Goal: Information Seeking & Learning: Learn about a topic

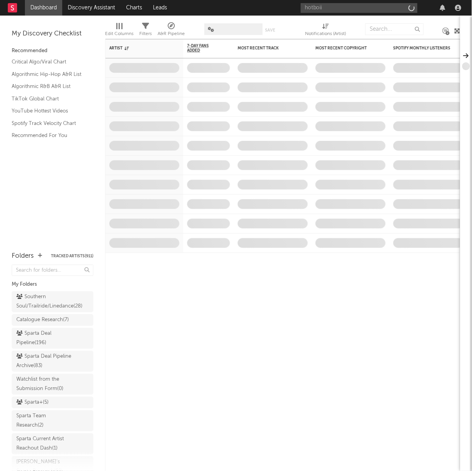
click at [329, 11] on input "hotboii" at bounding box center [359, 8] width 117 height 10
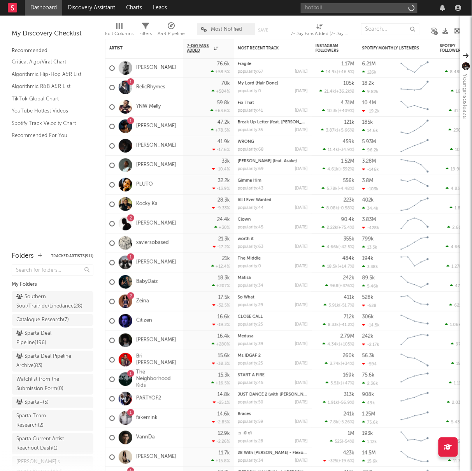
click at [329, 10] on input "hotboii" at bounding box center [359, 8] width 117 height 10
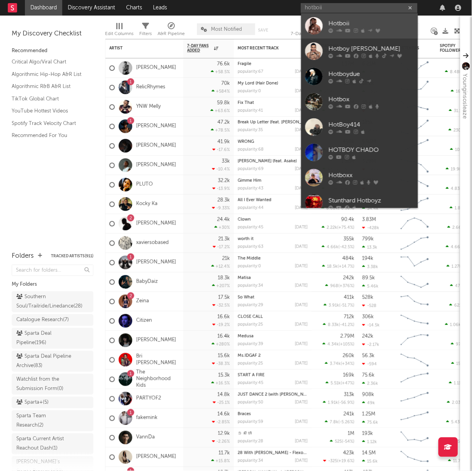
type input "hotboii"
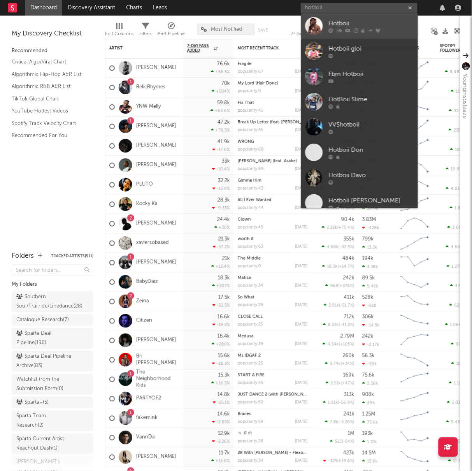
click at [330, 28] on icon at bounding box center [330, 30] width 5 height 5
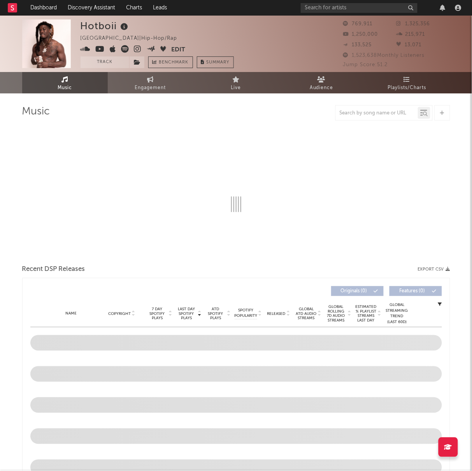
select select "6m"
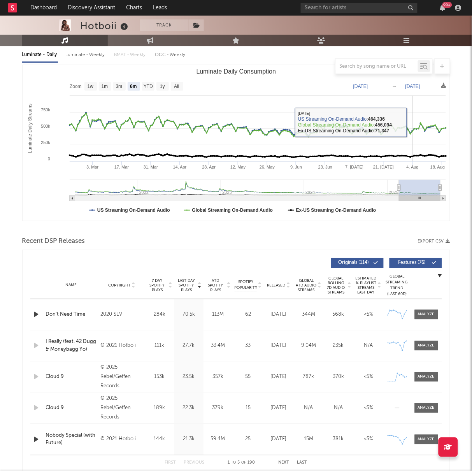
scroll to position [182, 0]
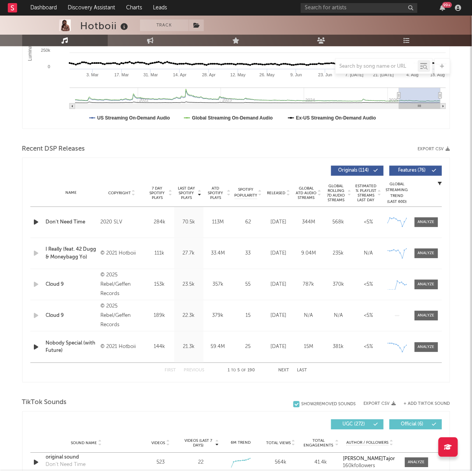
click at [276, 193] on span "Released" at bounding box center [276, 193] width 18 height 5
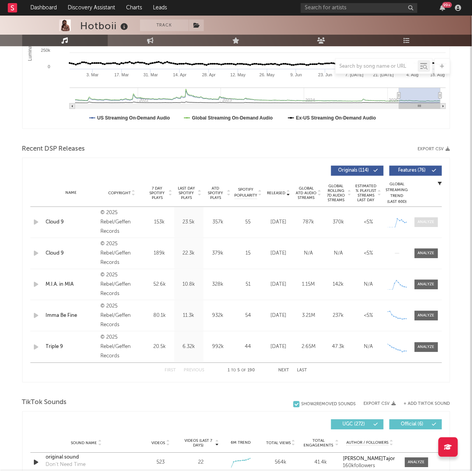
click at [424, 223] on div at bounding box center [426, 222] width 17 height 6
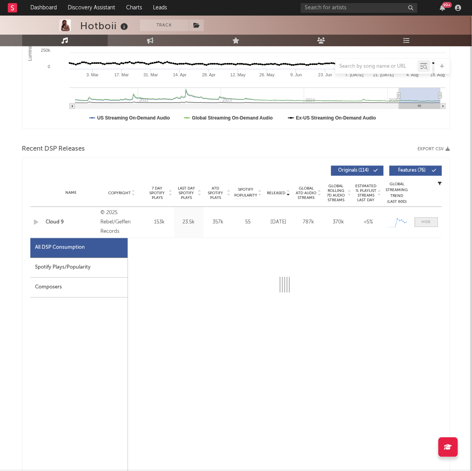
select select "1w"
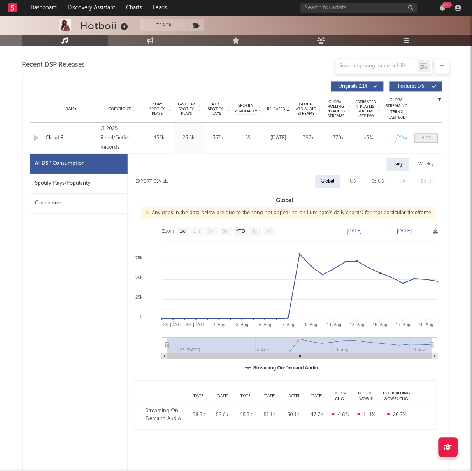
scroll to position [266, 0]
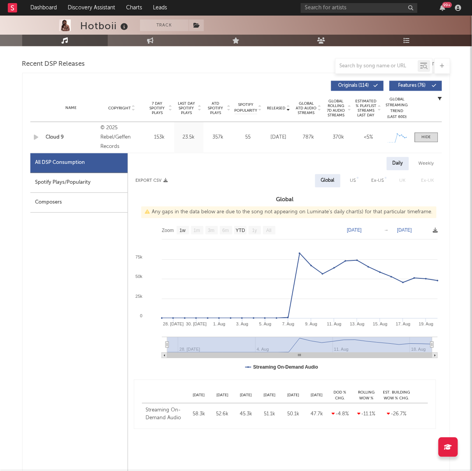
click at [421, 161] on div "Weekly" at bounding box center [426, 163] width 27 height 13
select select "1w"
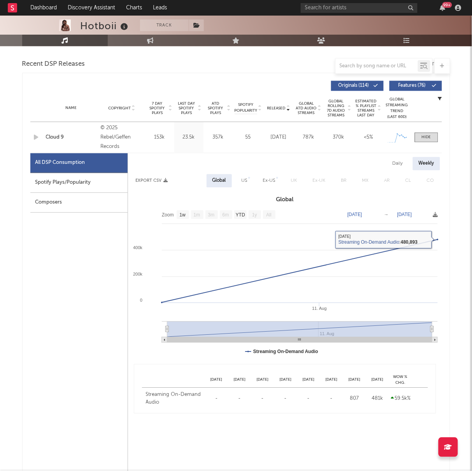
click at [402, 168] on div "Daily" at bounding box center [398, 163] width 22 height 13
select select "1w"
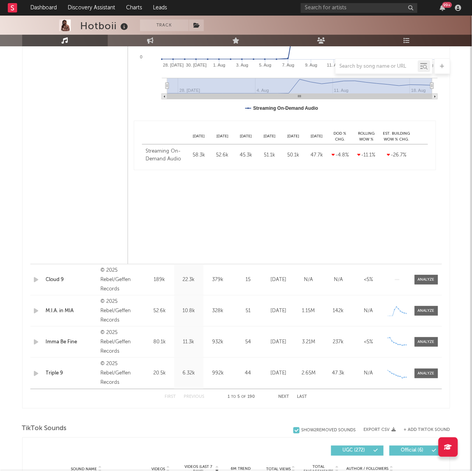
scroll to position [546, 0]
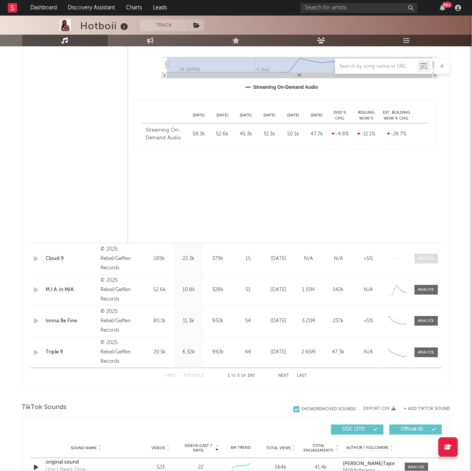
click at [419, 254] on span at bounding box center [426, 259] width 23 height 10
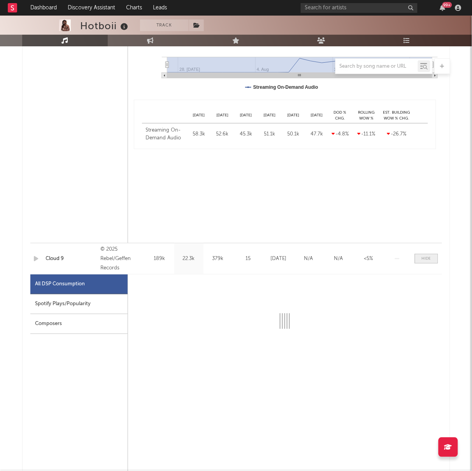
select select "1w"
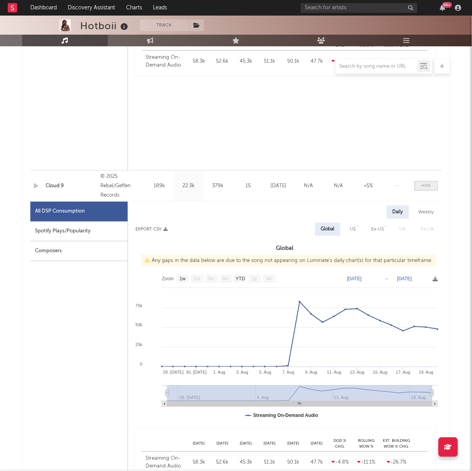
scroll to position [628, 0]
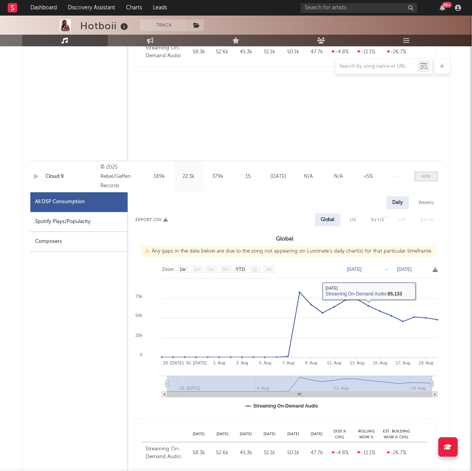
click at [424, 175] on div at bounding box center [426, 176] width 9 height 6
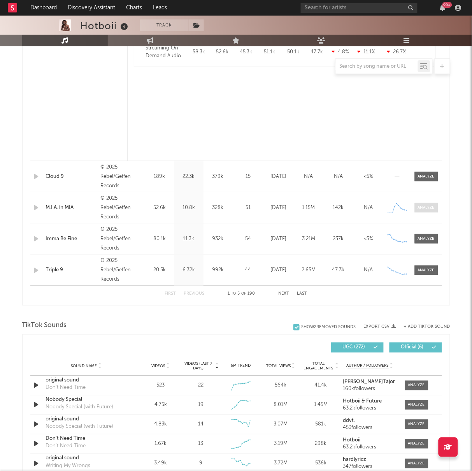
click at [429, 212] on span at bounding box center [426, 208] width 23 height 10
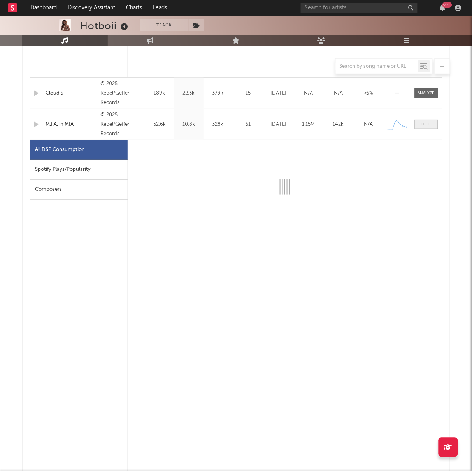
select select "1w"
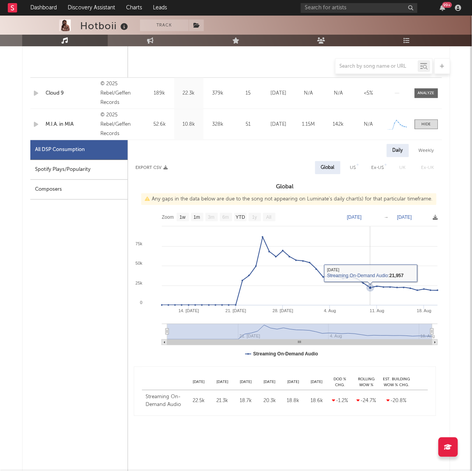
scroll to position [730, 0]
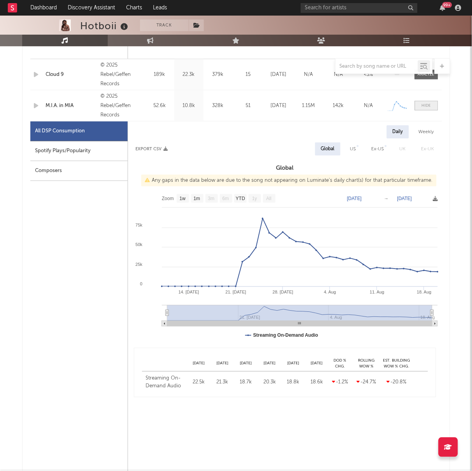
click at [426, 103] on div at bounding box center [426, 106] width 9 height 6
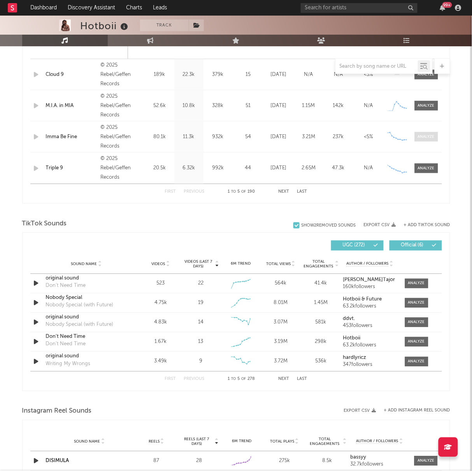
click at [429, 134] on div at bounding box center [426, 137] width 17 height 6
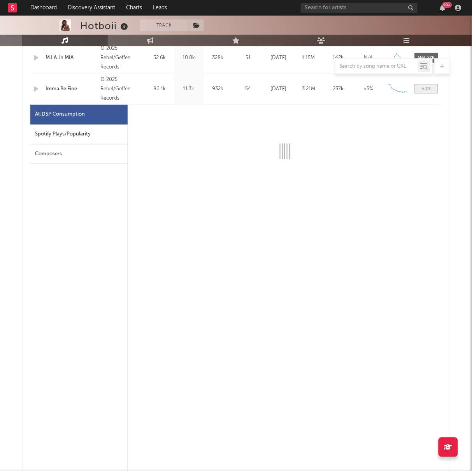
select select "1w"
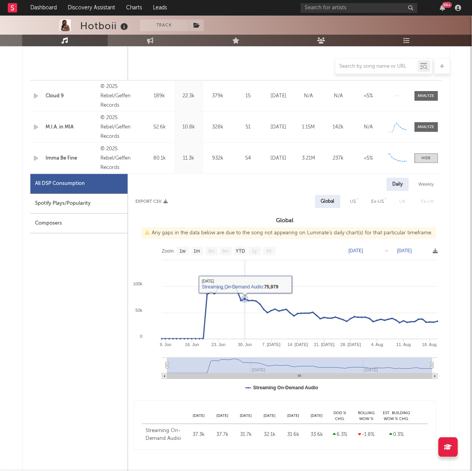
scroll to position [705, 0]
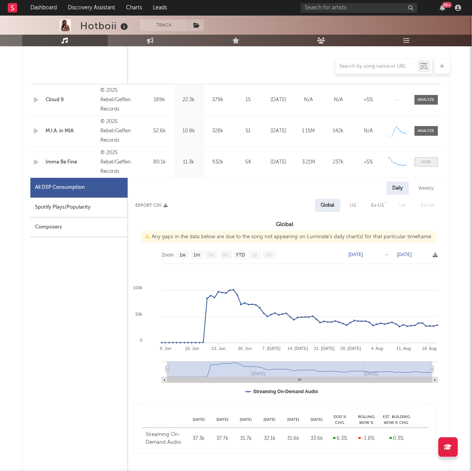
click at [420, 164] on span at bounding box center [426, 162] width 23 height 10
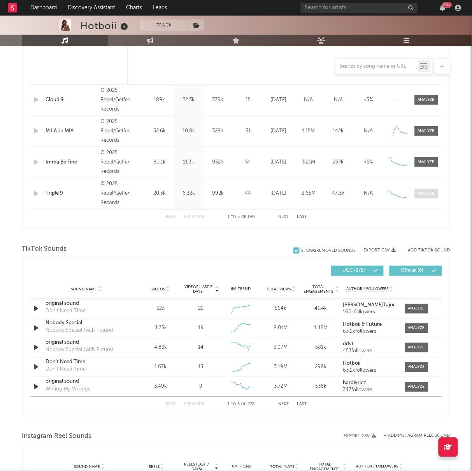
click at [422, 196] on span at bounding box center [426, 194] width 23 height 10
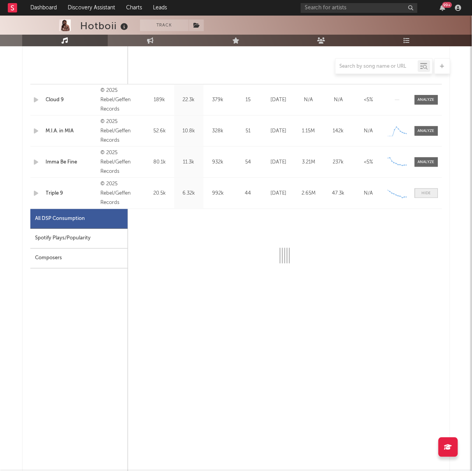
scroll to position [793, 0]
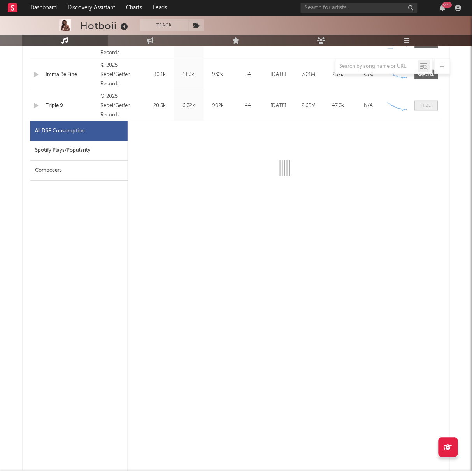
select select "1w"
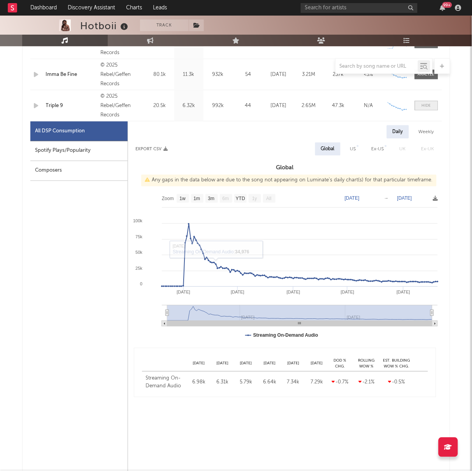
click at [427, 103] on div at bounding box center [426, 106] width 9 height 6
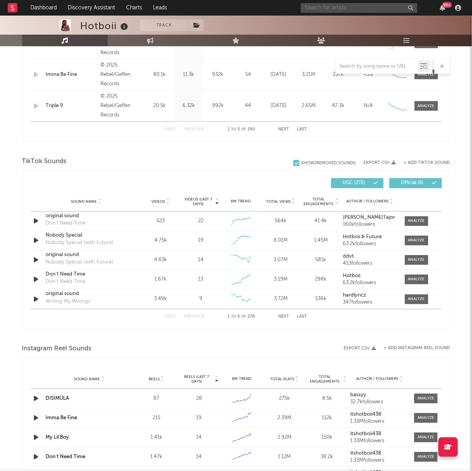
click at [335, 5] on input "text" at bounding box center [359, 8] width 117 height 10
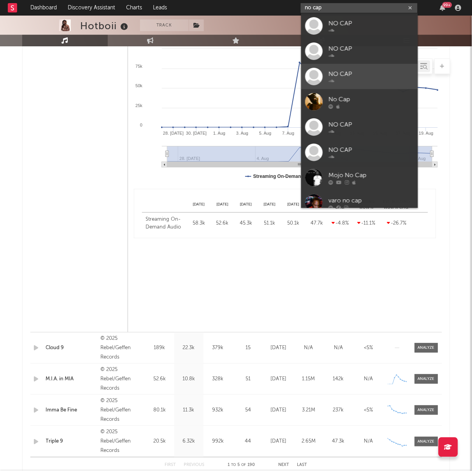
scroll to position [0, 0]
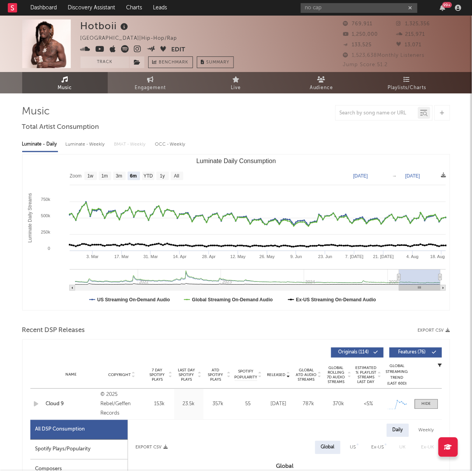
click at [182, 40] on div "Hotboii [GEOGRAPHIC_DATA] | Hip-Hop/Rap Edit Track Benchmark Summary" at bounding box center [157, 43] width 153 height 49
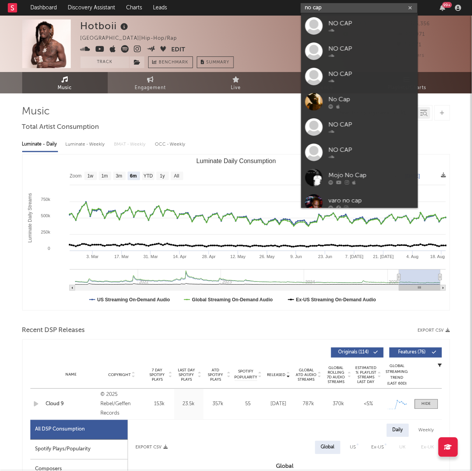
click at [316, 7] on input "no cap" at bounding box center [359, 8] width 117 height 10
click at [313, 7] on input "no cap" at bounding box center [359, 8] width 117 height 10
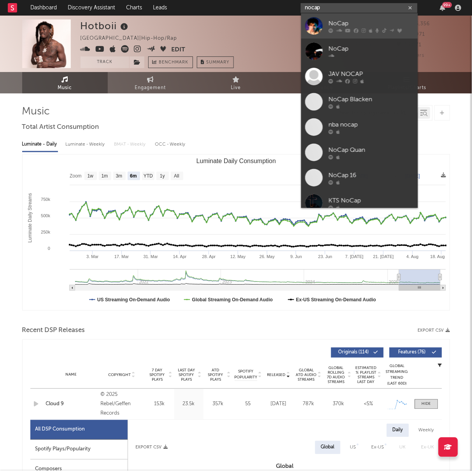
type input "nocap"
click at [340, 29] on icon at bounding box center [339, 30] width 6 height 5
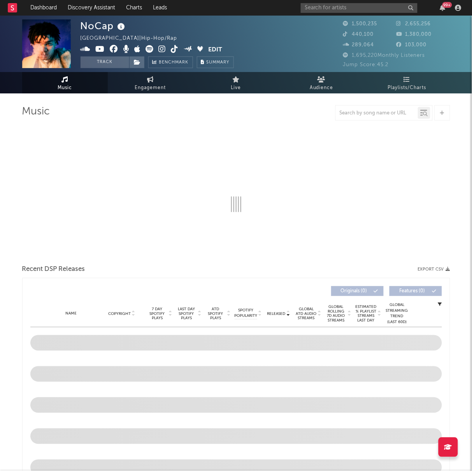
select select "6m"
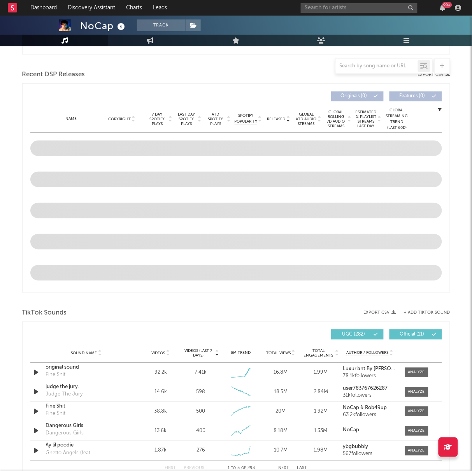
scroll to position [255, 0]
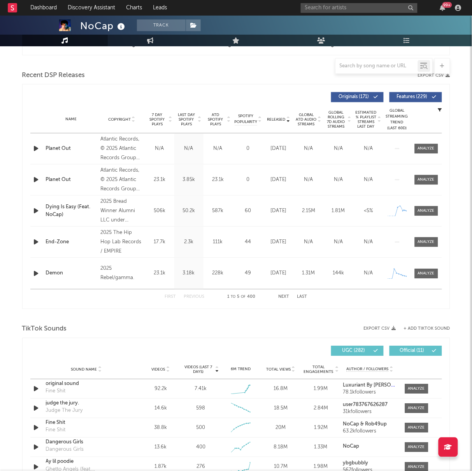
click at [280, 119] on span "Released" at bounding box center [276, 119] width 18 height 5
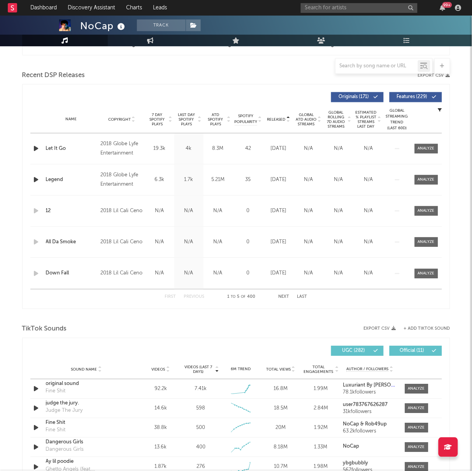
click at [280, 119] on span "Released" at bounding box center [276, 119] width 18 height 5
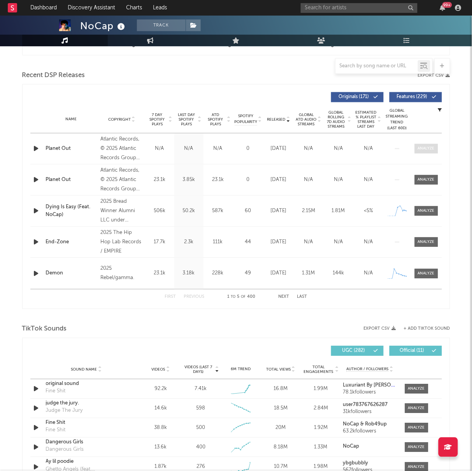
click at [427, 148] on div at bounding box center [426, 149] width 17 height 6
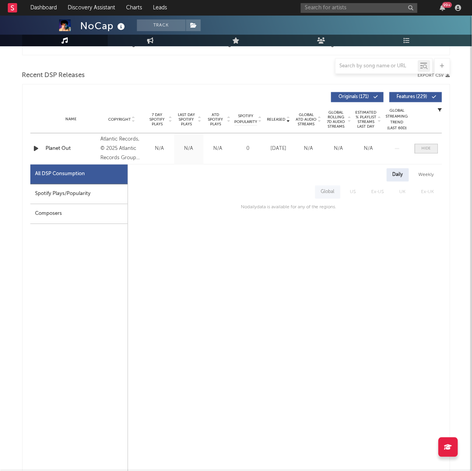
click at [422, 145] on span at bounding box center [426, 149] width 23 height 10
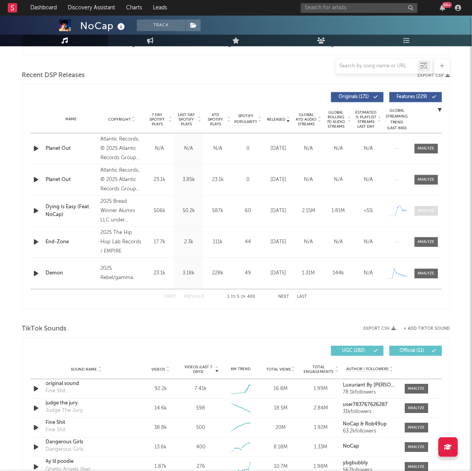
click at [425, 210] on div at bounding box center [426, 211] width 17 height 6
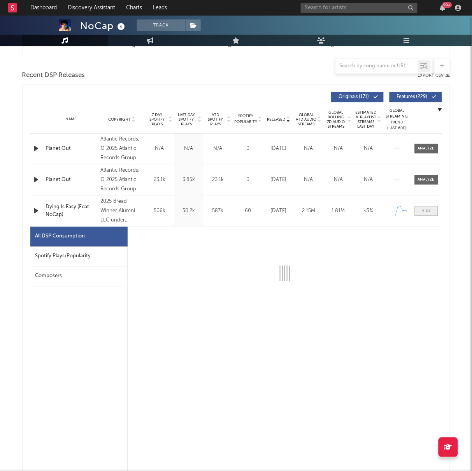
select select "1w"
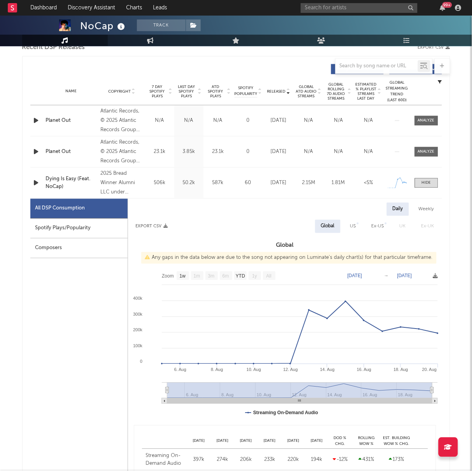
scroll to position [284, 0]
click at [59, 179] on div "Dying Is Easy (Feat. NoCap)" at bounding box center [71, 182] width 51 height 15
click at [429, 181] on div at bounding box center [426, 182] width 9 height 6
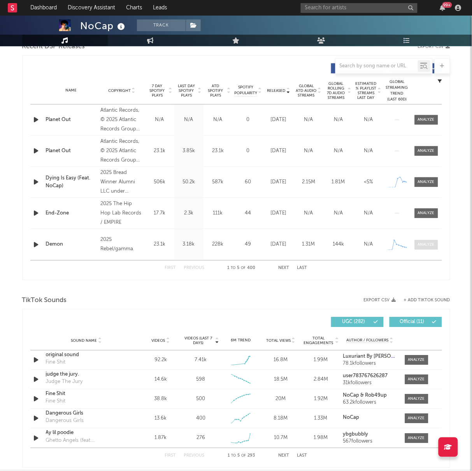
click at [432, 245] on div at bounding box center [426, 245] width 17 height 6
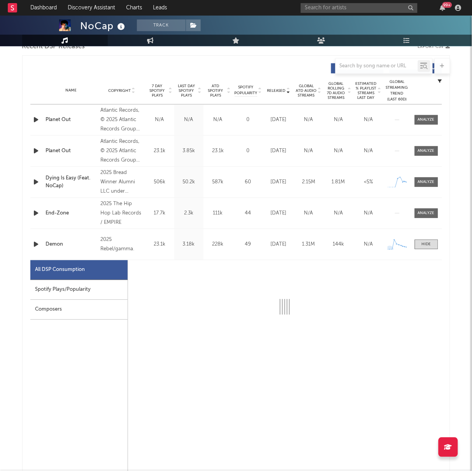
select select "1w"
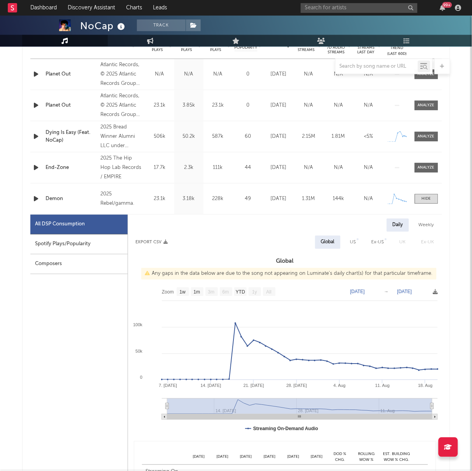
scroll to position [331, 0]
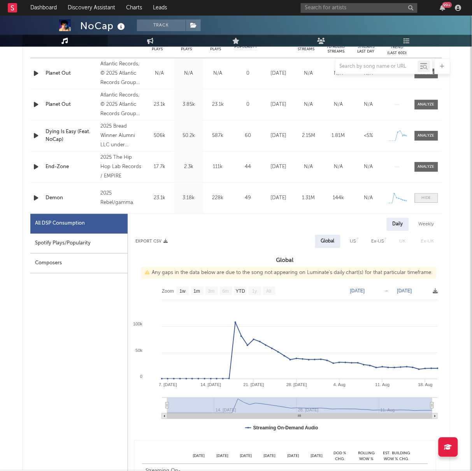
click at [423, 199] on div at bounding box center [426, 198] width 9 height 6
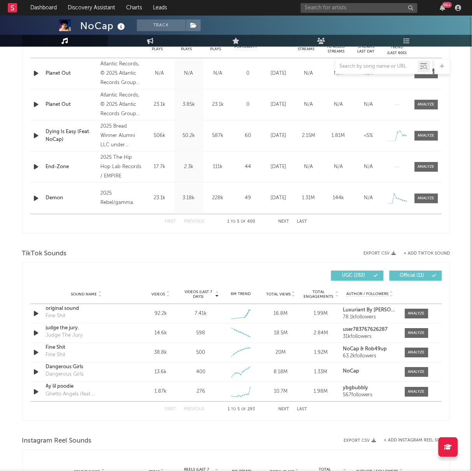
click at [280, 224] on button "Next" at bounding box center [283, 221] width 11 height 4
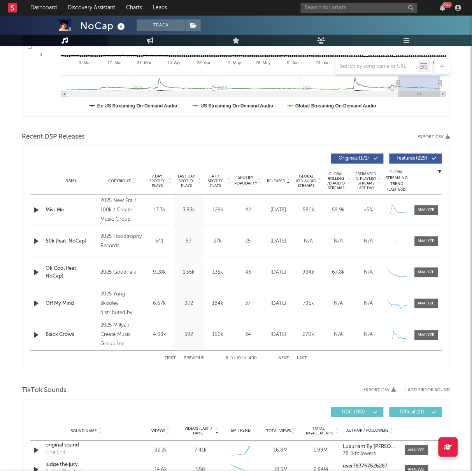
scroll to position [193, 0]
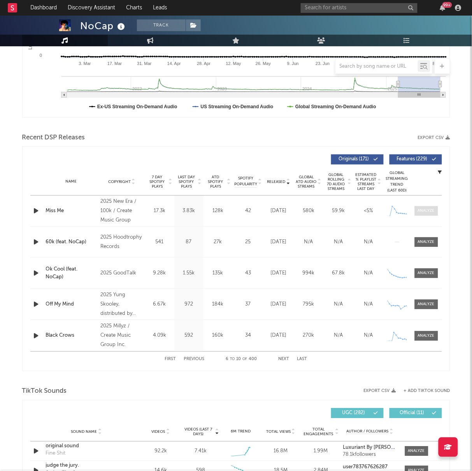
click at [425, 211] on div at bounding box center [426, 211] width 17 height 6
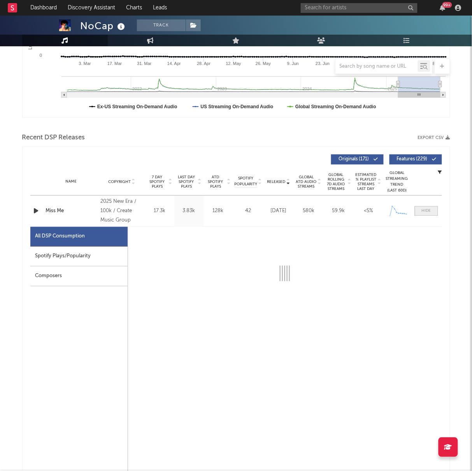
select select "1w"
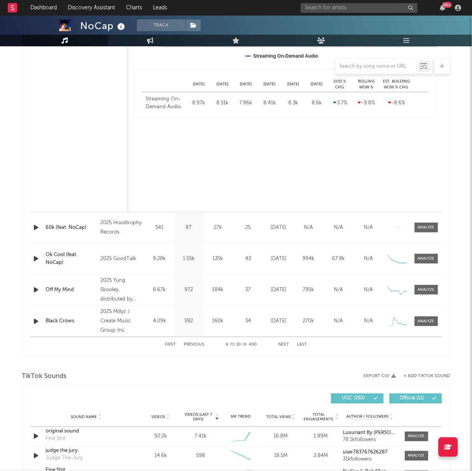
scroll to position [588, 0]
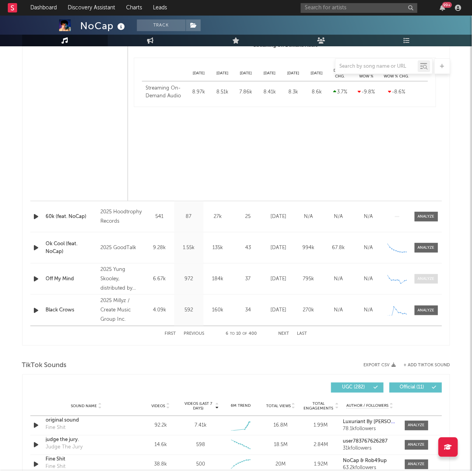
click at [423, 280] on div at bounding box center [426, 279] width 17 height 6
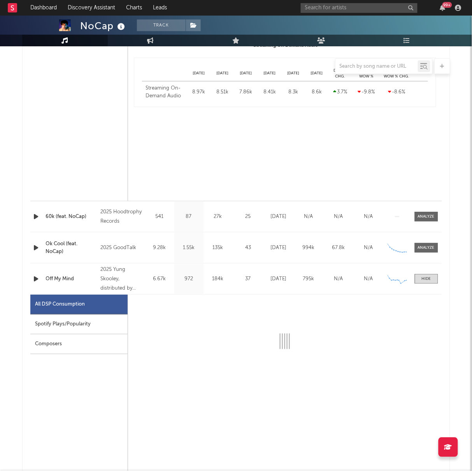
select select "1w"
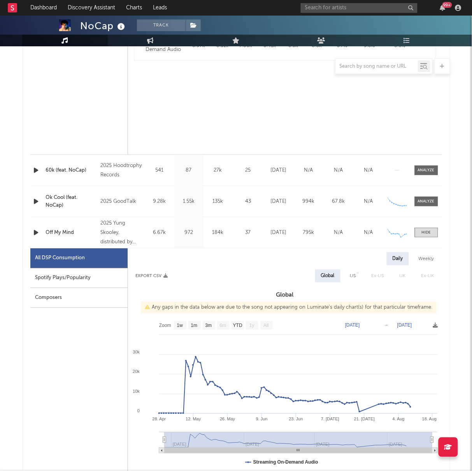
scroll to position [639, 0]
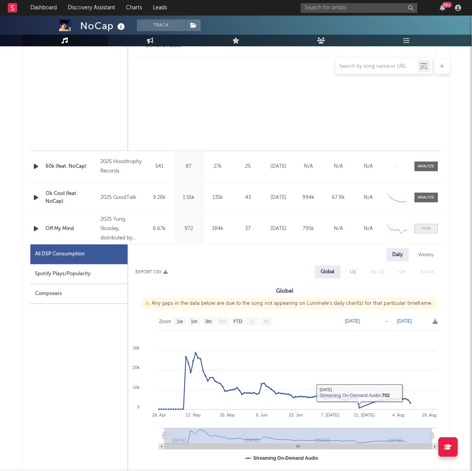
click at [422, 229] on div at bounding box center [426, 229] width 9 height 6
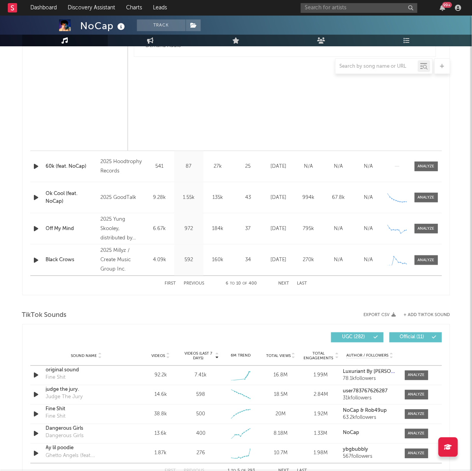
click at [288, 280] on div "First Previous 6 to 10 of 400 Next Last" at bounding box center [236, 283] width 142 height 15
click at [280, 286] on div "First Previous 6 to 10 of 400 Next Last" at bounding box center [236, 283] width 142 height 15
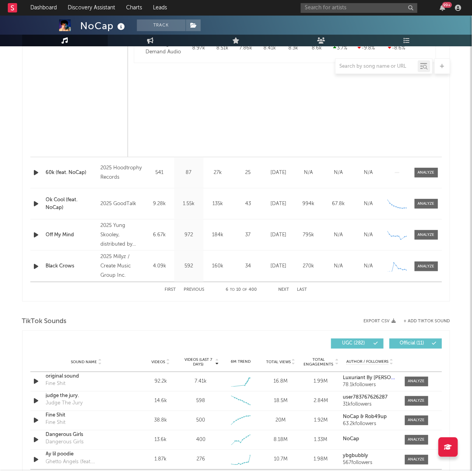
scroll to position [0, 0]
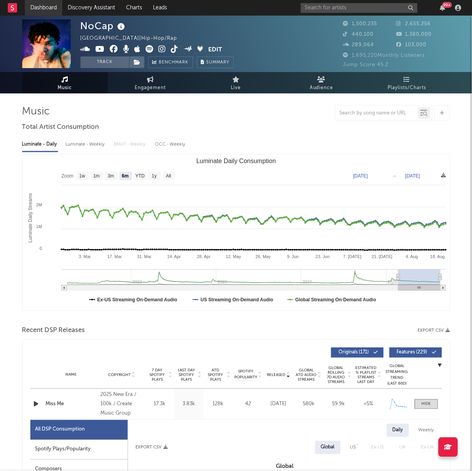
click at [40, 7] on link "Dashboard" at bounding box center [43, 8] width 37 height 16
